Goal: Find contact information: Find contact information

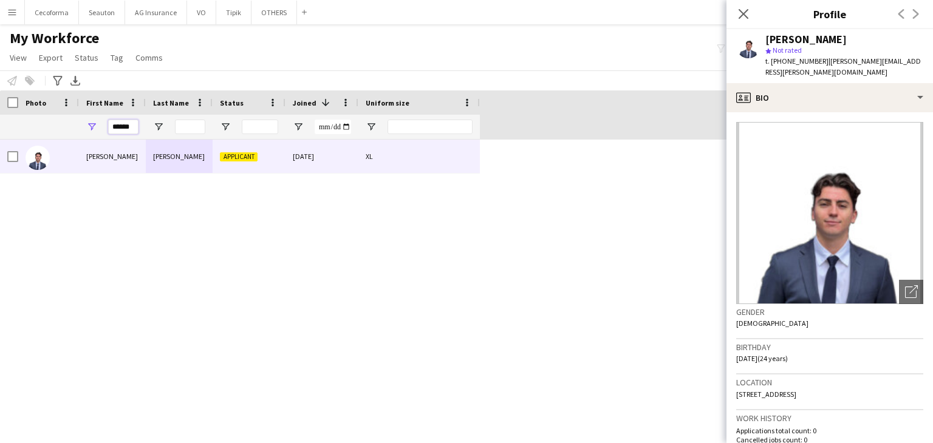
drag, startPoint x: 135, startPoint y: 122, endPoint x: 42, endPoint y: 143, distance: 95.5
click at [42, 143] on div "Workforce Details Profile Data Photo" at bounding box center [466, 257] width 933 height 332
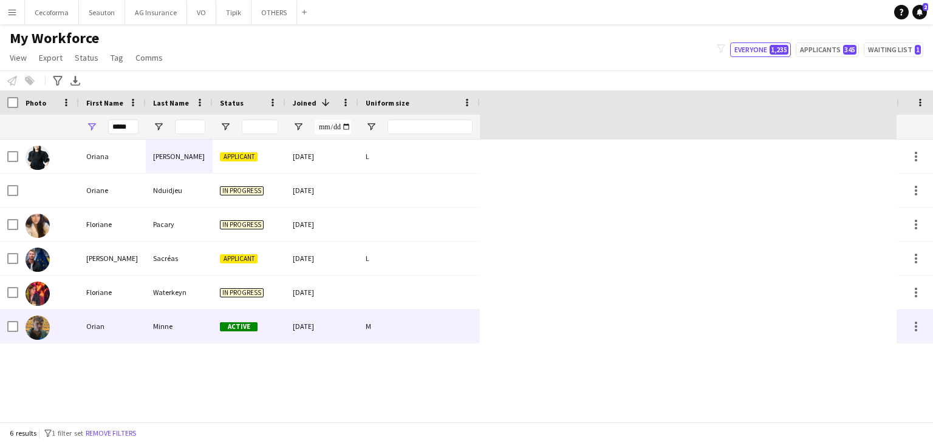
click at [117, 338] on div "Orian" at bounding box center [112, 326] width 67 height 33
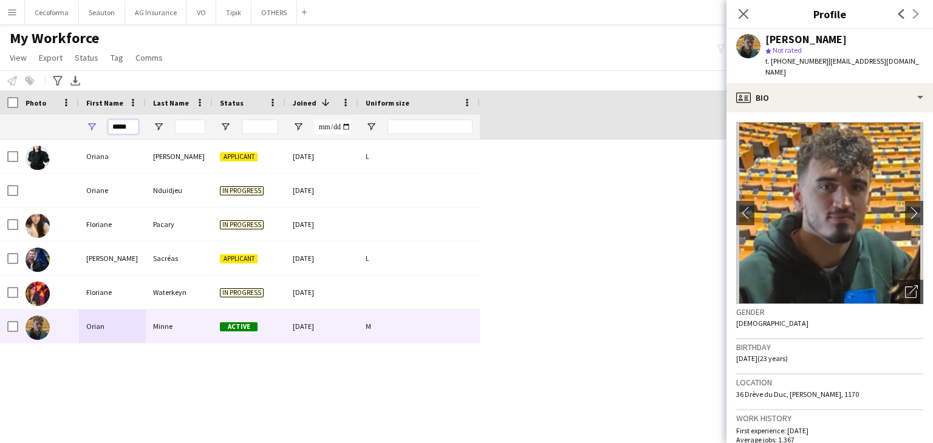
drag, startPoint x: 134, startPoint y: 128, endPoint x: 57, endPoint y: 127, distance: 76.6
click at [57, 128] on div "*****" at bounding box center [240, 127] width 480 height 24
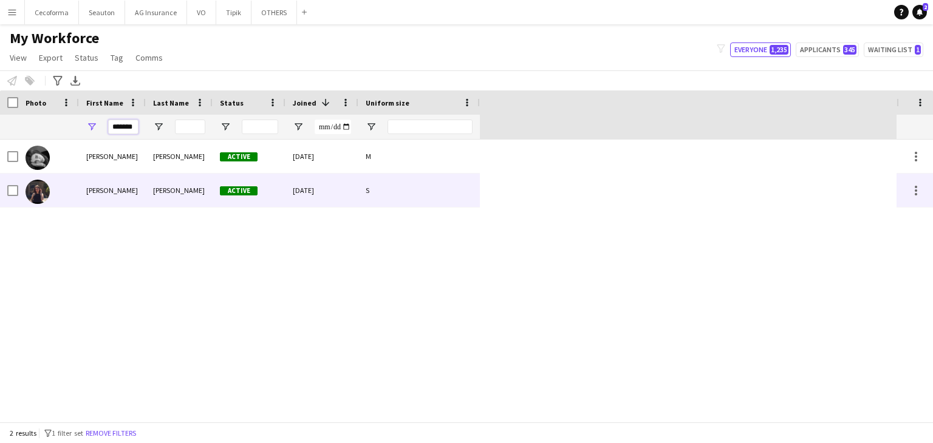
type input "*******"
click at [104, 191] on div "[PERSON_NAME]" at bounding box center [112, 190] width 67 height 33
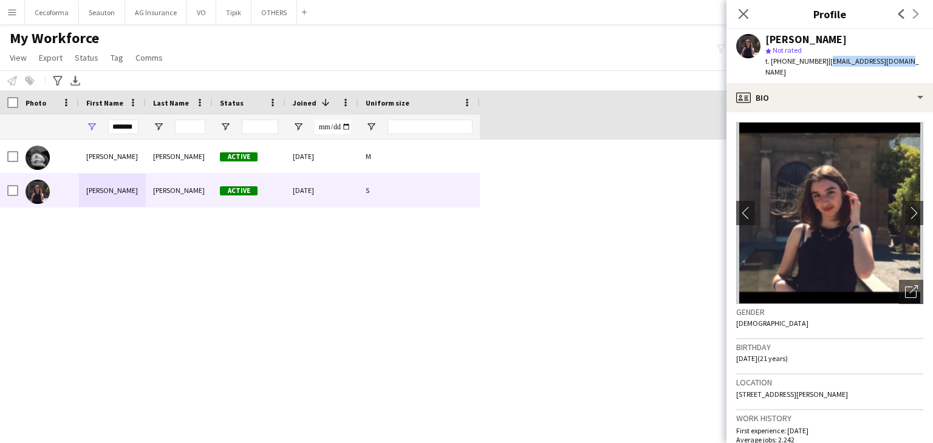
drag, startPoint x: 899, startPoint y: 64, endPoint x: 820, endPoint y: 65, distance: 79.0
click at [820, 65] on div "[PERSON_NAME] star Not rated t. [PHONE_NUMBER] | [EMAIL_ADDRESS][DOMAIN_NAME]" at bounding box center [830, 56] width 207 height 54
copy span "[EMAIL_ADDRESS][DOMAIN_NAME]"
click at [736, 9] on app-icon "Close pop-in" at bounding box center [744, 14] width 18 height 18
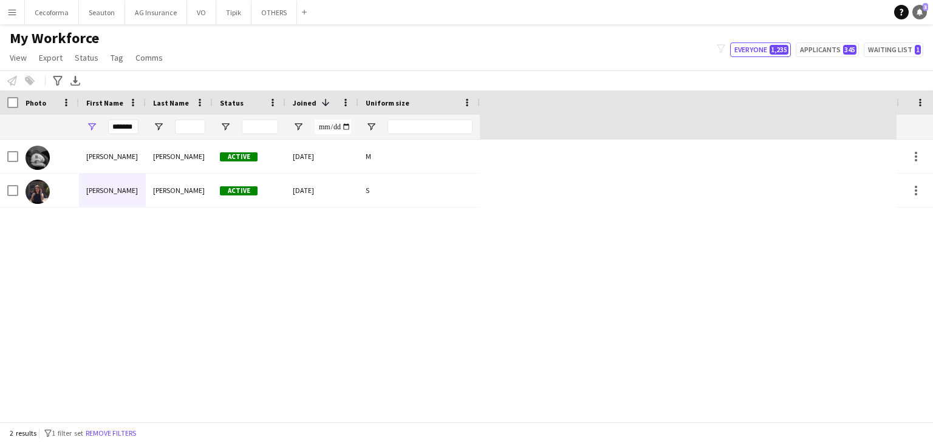
click at [917, 5] on link "Notifications 3" at bounding box center [920, 12] width 15 height 15
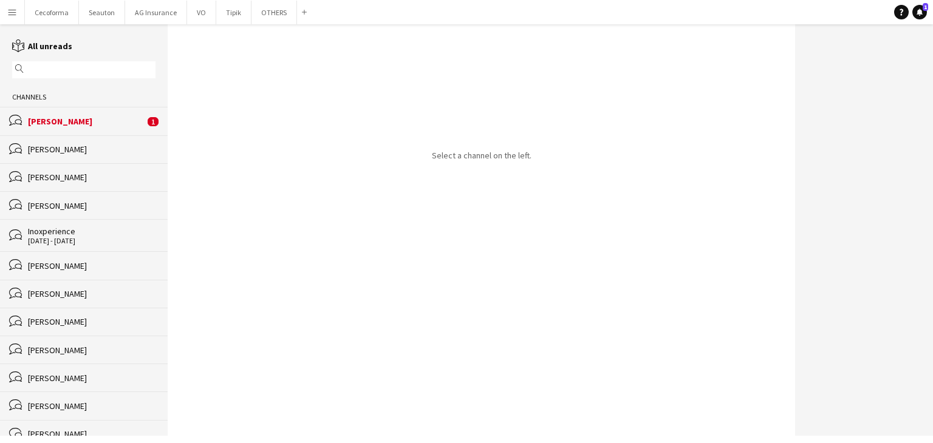
click at [72, 124] on div "[PERSON_NAME]" at bounding box center [86, 121] width 117 height 11
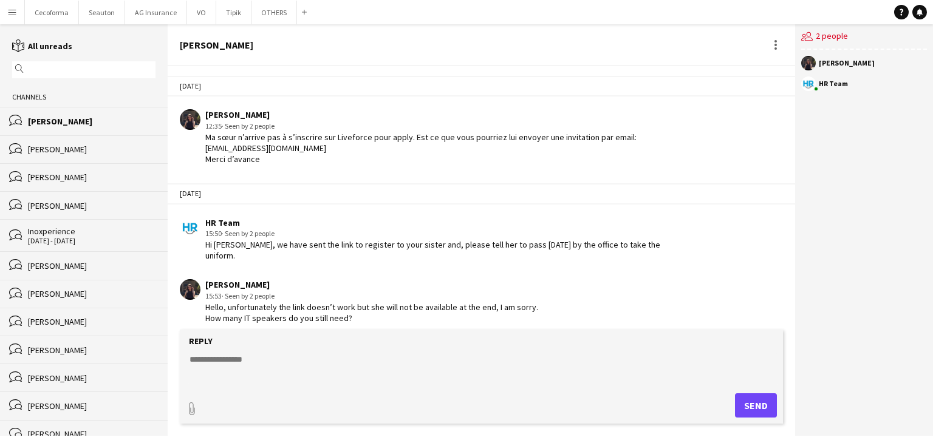
scroll to position [1913, 0]
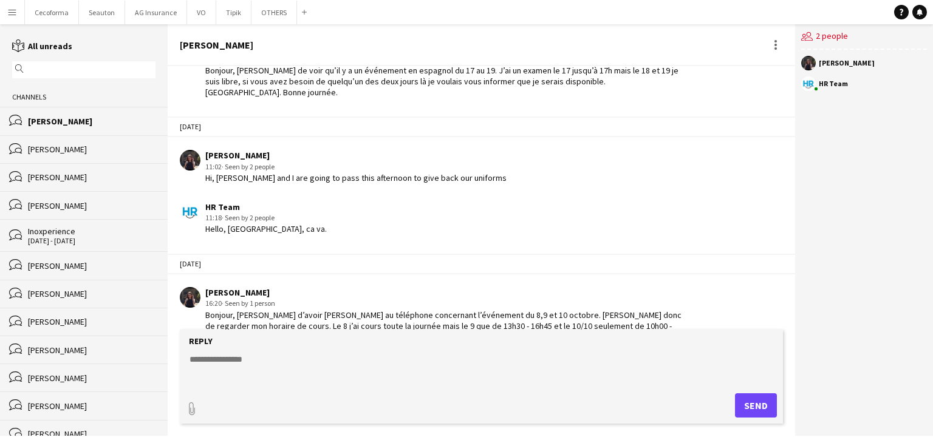
click at [1, 15] on button "Menu" at bounding box center [12, 12] width 24 height 24
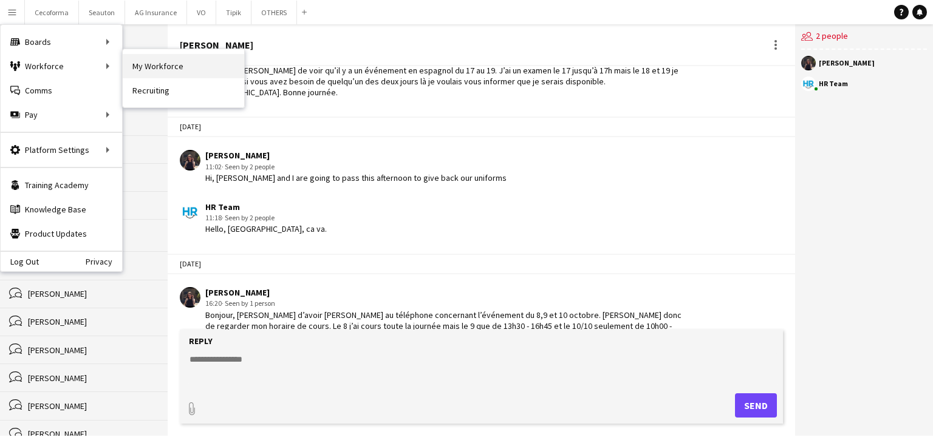
click at [144, 64] on link "My Workforce" at bounding box center [184, 66] width 122 height 24
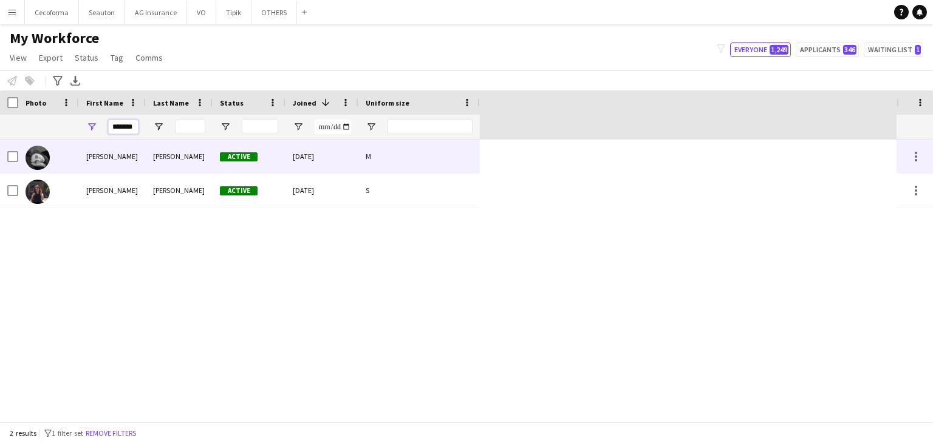
drag, startPoint x: 112, startPoint y: 131, endPoint x: 224, endPoint y: 164, distance: 116.7
click at [224, 164] on div "Workforce Details Profile Data Photo" at bounding box center [466, 257] width 933 height 332
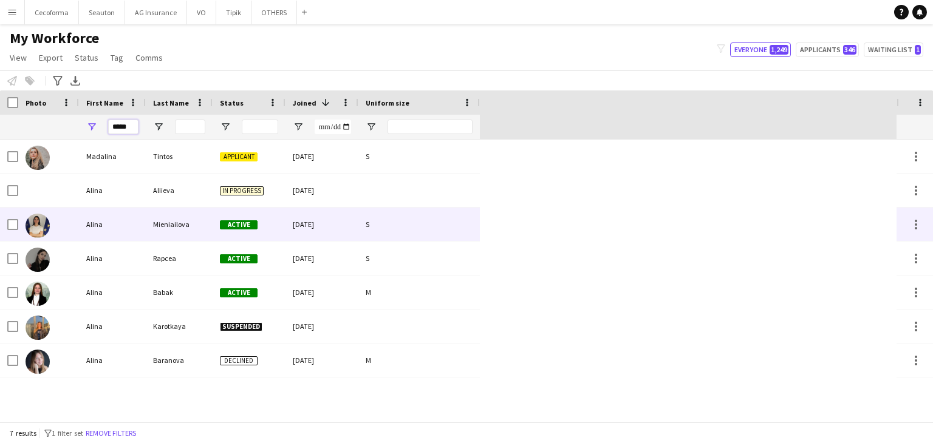
type input "*****"
click at [83, 213] on div "Alina" at bounding box center [112, 224] width 67 height 33
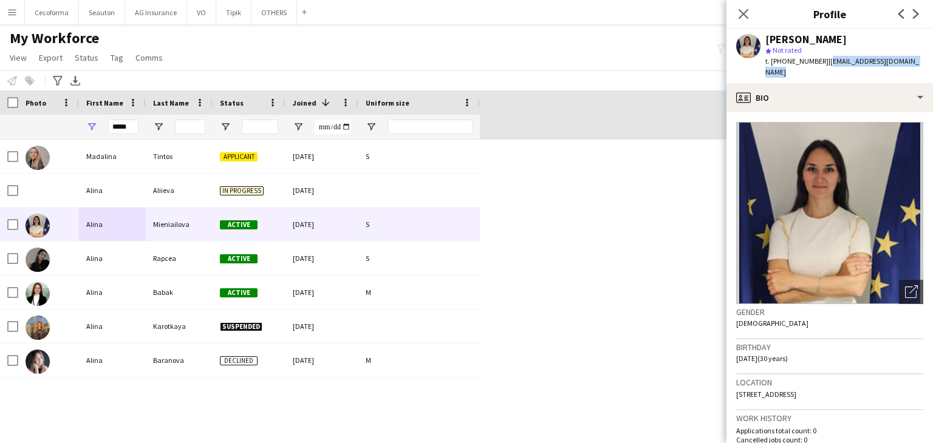
drag, startPoint x: 914, startPoint y: 60, endPoint x: 820, endPoint y: 58, distance: 94.2
click at [820, 58] on div "Alina Mieniailova star Not rated t. +32487730366 | alina.mieniailova@gmail.com" at bounding box center [830, 56] width 207 height 54
copy span "alina.mieniailova@gmail.com"
